Goal: Information Seeking & Learning: Learn about a topic

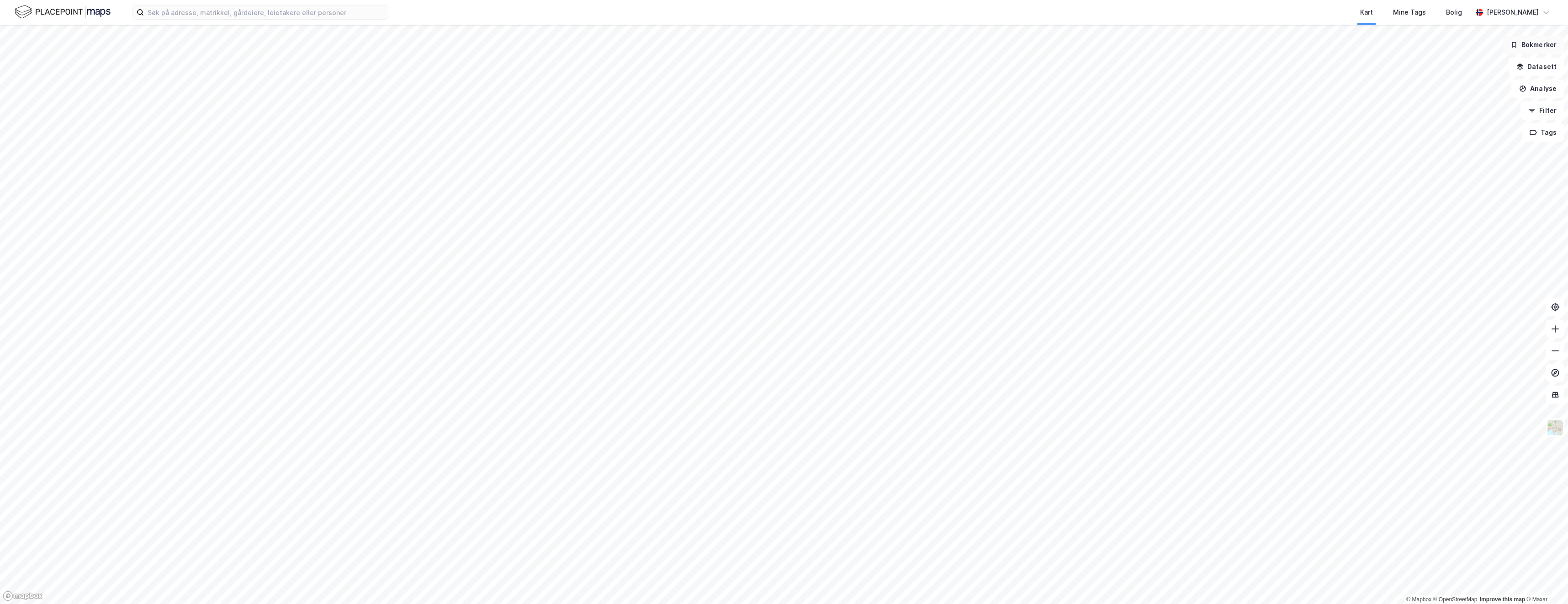
click at [1531, 49] on button "Bokmerker" at bounding box center [1533, 45] width 61 height 18
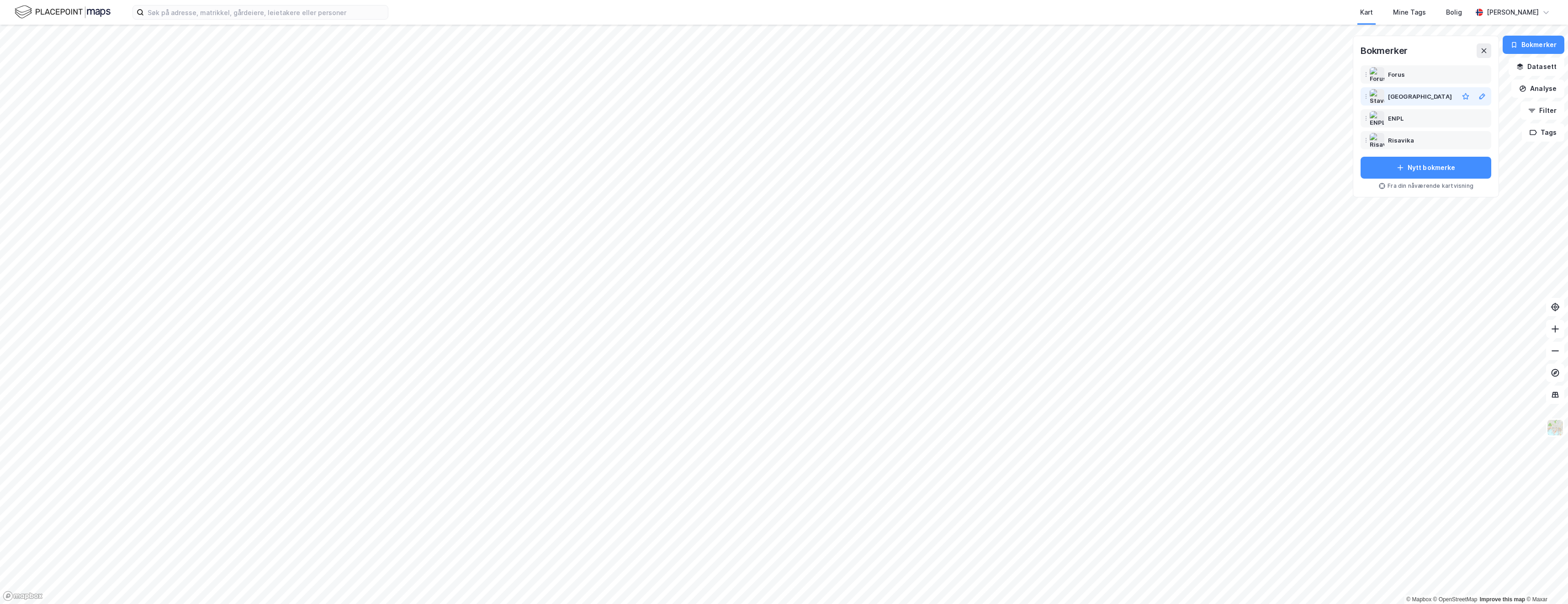
click at [1424, 99] on div "[GEOGRAPHIC_DATA]" at bounding box center [1419, 96] width 64 height 11
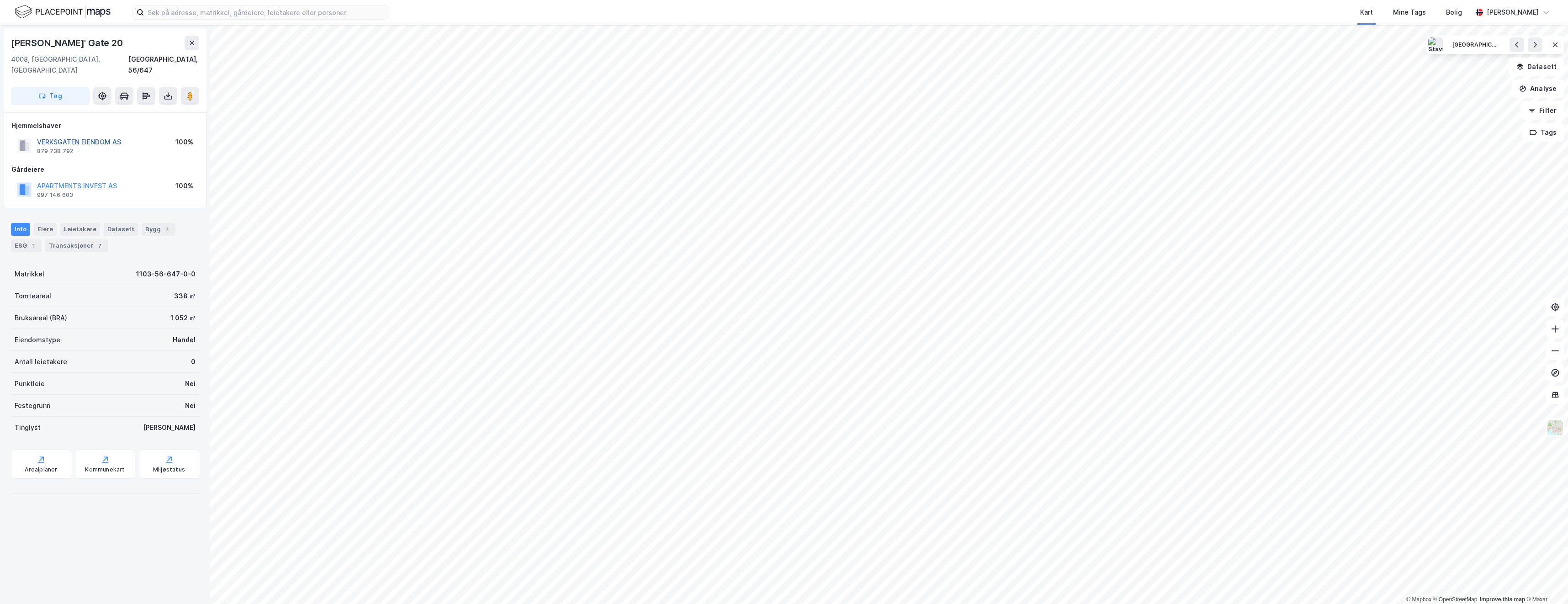
click at [0, 0] on button "VERKSGATEN EIENDOM AS" at bounding box center [0, 0] width 0 height 0
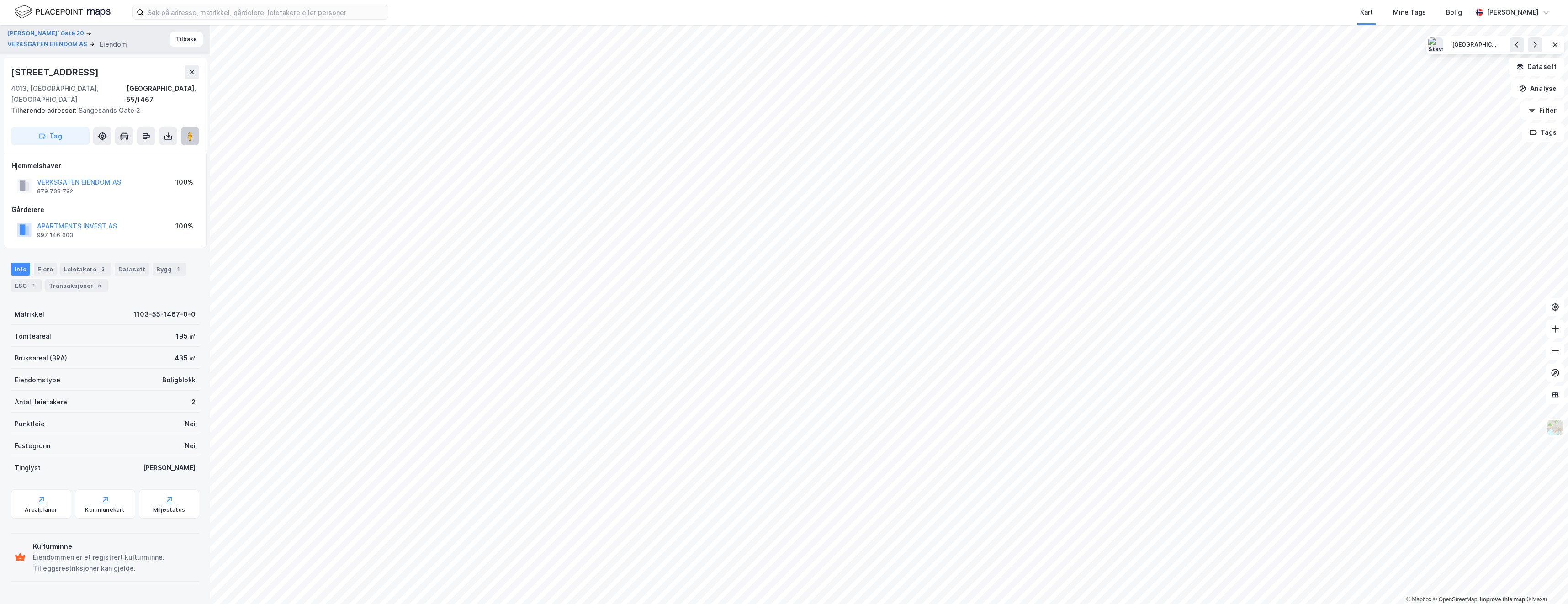
click at [193, 132] on image at bounding box center [190, 136] width 5 height 9
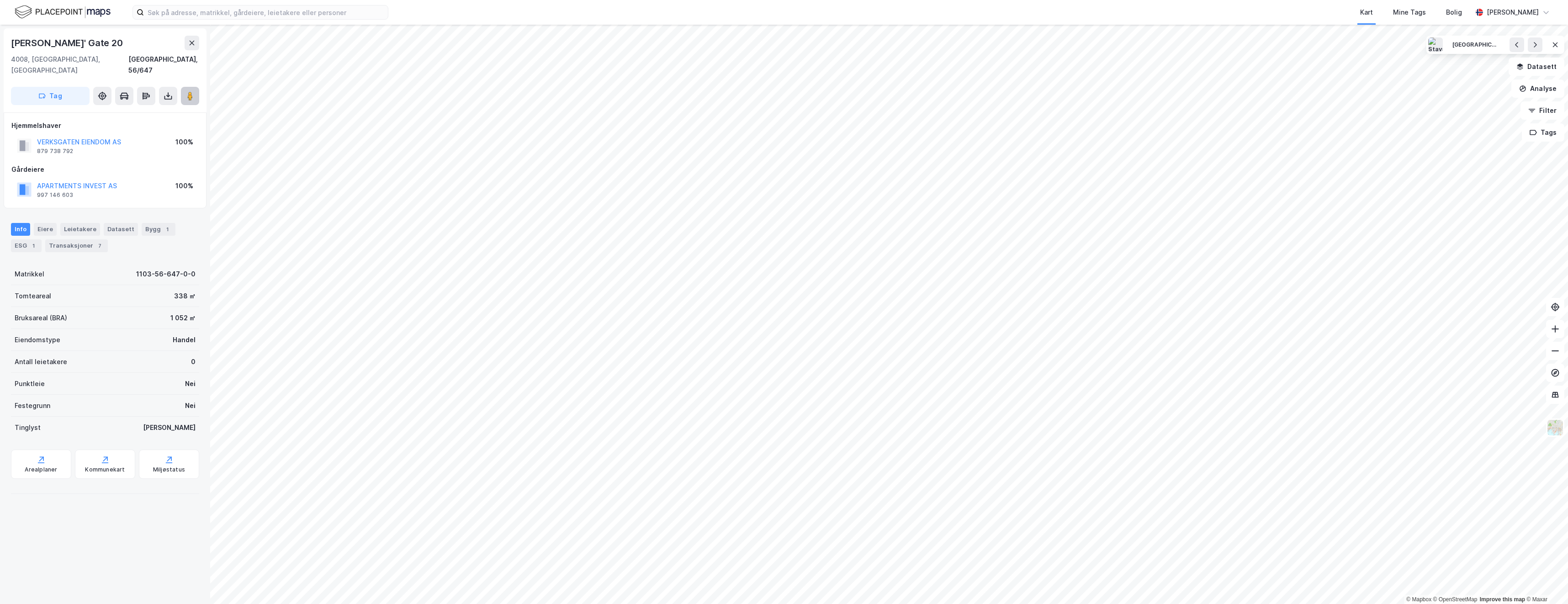
click at [190, 91] on image at bounding box center [190, 96] width 5 height 9
